Goal: Information Seeking & Learning: Find specific page/section

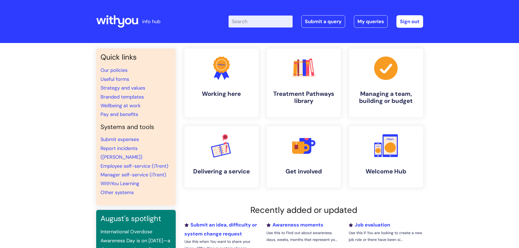
click at [268, 19] on input "Enter your search term here..." at bounding box center [260, 22] width 64 height 12
type input "vacancies"
click button "Search" at bounding box center [0, 0] width 0 height 0
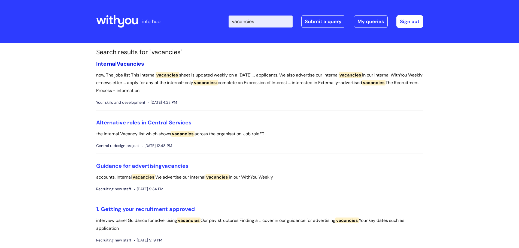
click at [124, 60] on span "Vacancies" at bounding box center [130, 63] width 27 height 7
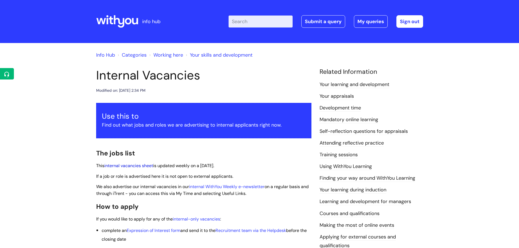
click at [140, 165] on link "internal vacancies sheet" at bounding box center [128, 166] width 49 height 6
